Goal: Transaction & Acquisition: Obtain resource

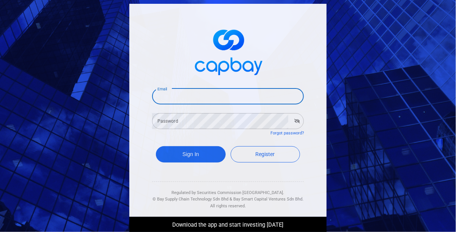
click at [161, 96] on input "Email" at bounding box center [228, 96] width 152 height 16
type input "geokkim.lee@gmail.com"
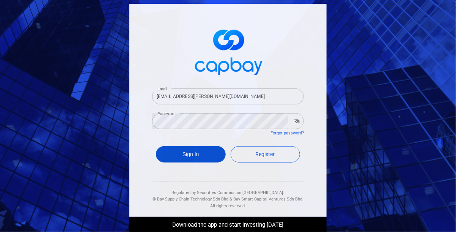
click at [192, 155] on button "Sign In" at bounding box center [191, 154] width 70 height 16
click at [189, 157] on button "Sign In" at bounding box center [191, 154] width 70 height 16
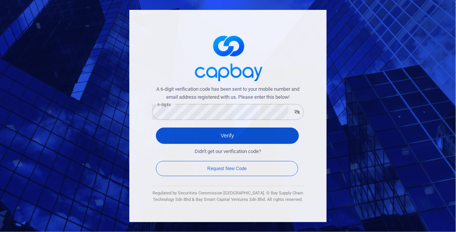
click at [218, 140] on button "Verify" at bounding box center [227, 135] width 143 height 16
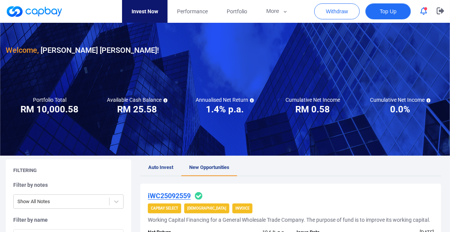
click at [390, 13] on span "Top Up" at bounding box center [388, 12] width 17 height 8
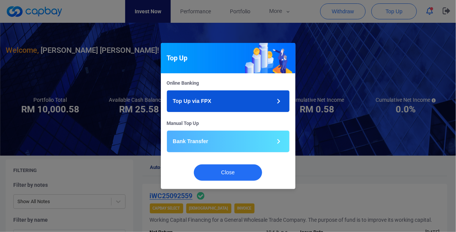
click at [249, 106] on button "Top Up via FPX" at bounding box center [228, 101] width 122 height 22
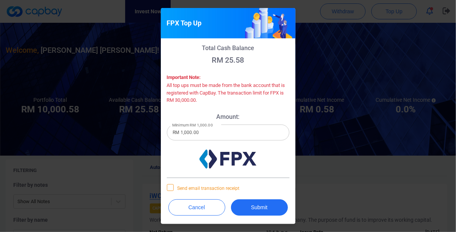
click at [171, 187] on icon at bounding box center [170, 186] width 5 height 3
click at [0, 0] on input "Send email transaction receipt" at bounding box center [0, 0] width 0 height 0
click at [262, 205] on button "Submit" at bounding box center [259, 207] width 57 height 16
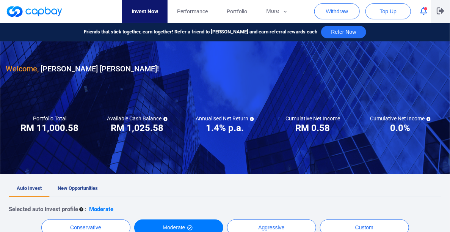
click at [440, 9] on icon "button" at bounding box center [441, 10] width 8 height 7
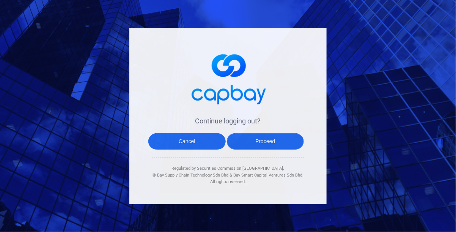
click at [268, 141] on button "Proceed" at bounding box center [265, 141] width 77 height 16
